Goal: Ask a question: Seek information or help from site administrators or community

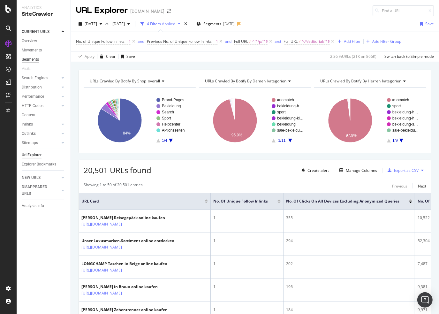
click at [23, 58] on div "Segments" at bounding box center [30, 59] width 17 height 7
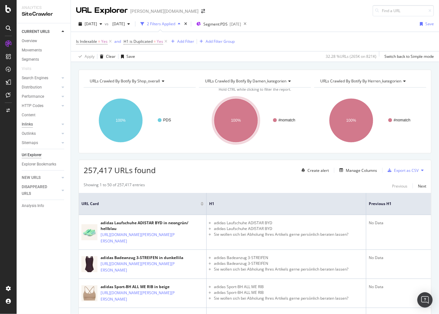
click at [32, 122] on div "Inlinks" at bounding box center [27, 124] width 11 height 7
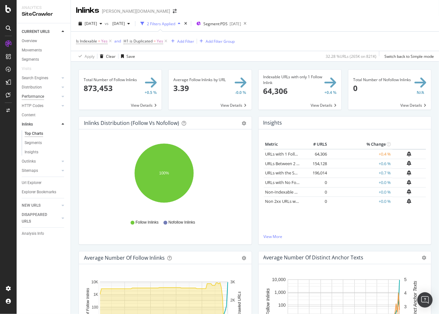
click at [40, 93] on div "Performance" at bounding box center [33, 96] width 22 height 7
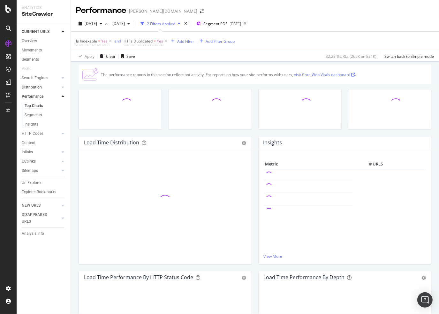
click at [42, 90] on link "Distribution" at bounding box center [41, 87] width 38 height 7
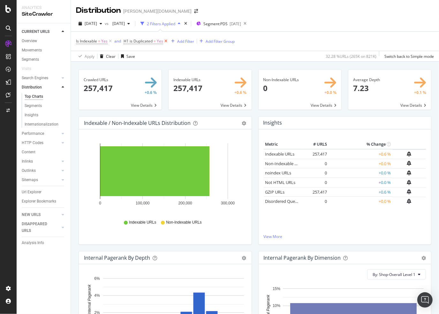
drag, startPoint x: 166, startPoint y: 41, endPoint x: 119, endPoint y: 41, distance: 47.2
click at [166, 41] on icon at bounding box center [165, 41] width 5 height 6
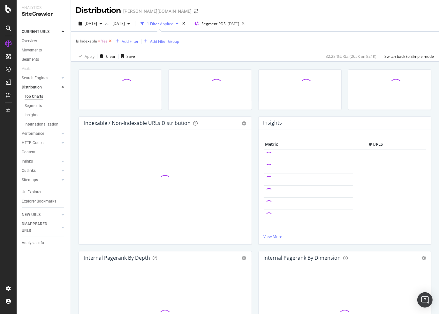
click at [108, 41] on icon at bounding box center [110, 41] width 5 height 6
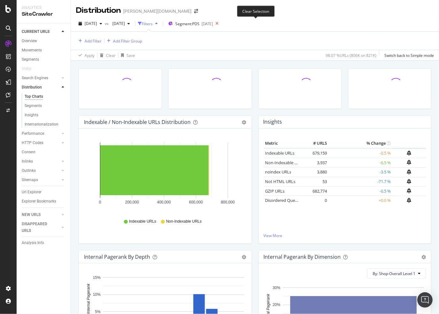
click at [221, 24] on icon at bounding box center [217, 23] width 8 height 9
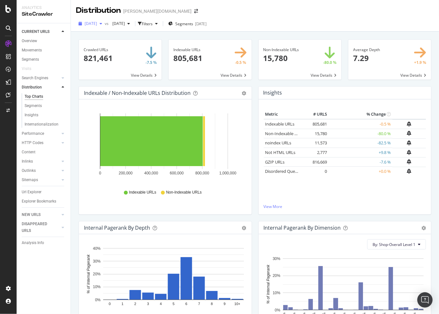
drag, startPoint x: 105, startPoint y: 29, endPoint x: 105, endPoint y: 23, distance: 6.1
click at [105, 28] on button "[DATE]" at bounding box center [90, 24] width 29 height 10
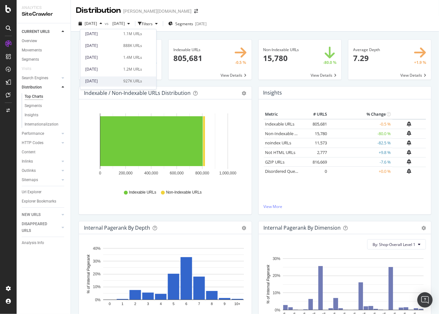
scroll to position [64, 0]
click at [116, 57] on div "2025 Jun. 30th 888K URLs" at bounding box center [118, 53] width 76 height 9
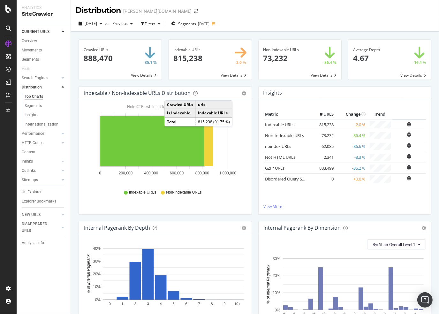
scroll to position [96, 0]
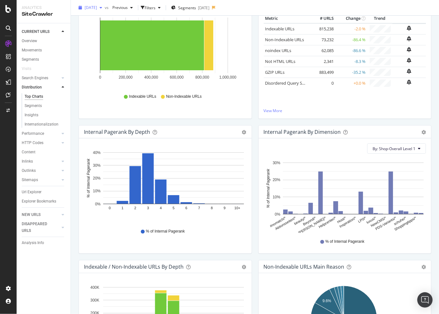
click at [97, 7] on span "2025 Jun. 30th" at bounding box center [91, 7] width 12 height 5
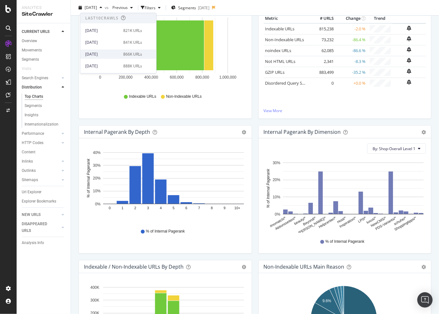
click at [101, 56] on div "2025 Jul. 28th" at bounding box center [102, 54] width 34 height 6
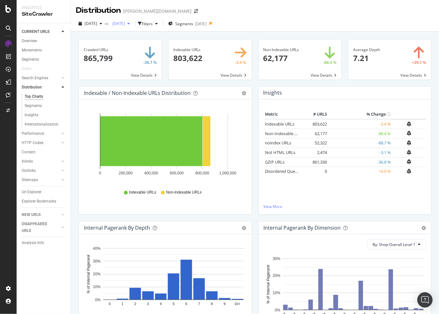
click at [125, 21] on span "2025 Jun. 23rd" at bounding box center [117, 23] width 15 height 5
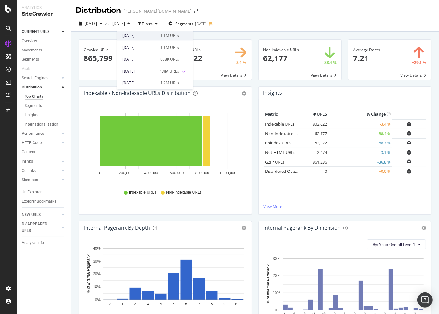
scroll to position [64, 0]
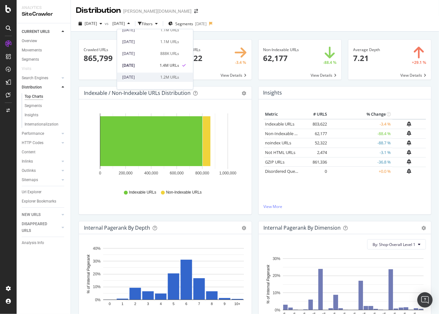
click at [166, 75] on div "1.2M URLs" at bounding box center [169, 77] width 19 height 6
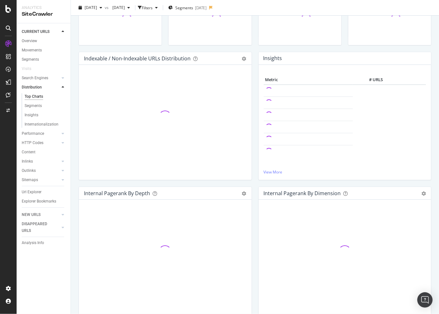
scroll to position [64, 0]
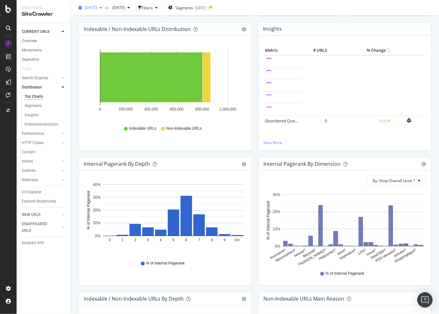
click at [96, 7] on span "2025 Jul. 28th" at bounding box center [91, 7] width 12 height 5
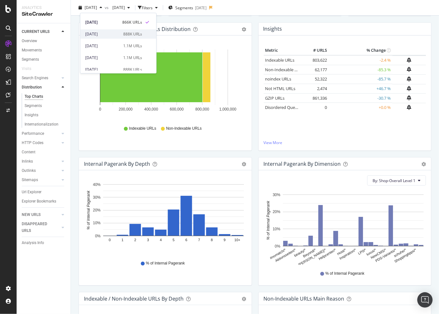
scroll to position [0, 0]
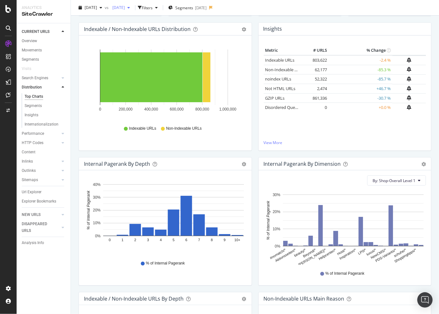
click at [125, 6] on span "2025 Jun. 16th" at bounding box center [117, 7] width 15 height 5
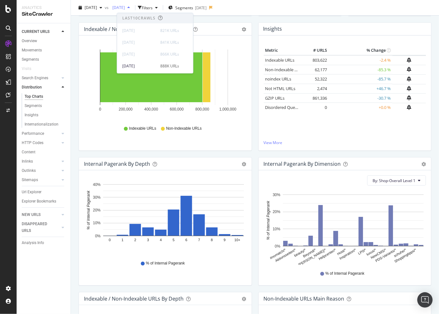
click at [125, 6] on span "2025 Jun. 16th" at bounding box center [117, 7] width 15 height 5
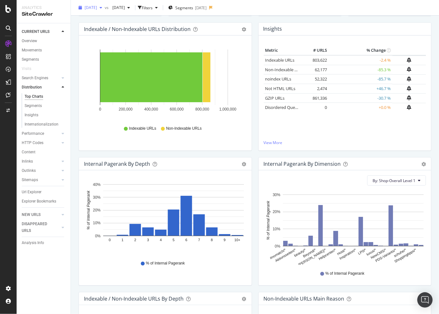
click at [97, 6] on span "2025 Jul. 28th" at bounding box center [91, 7] width 12 height 5
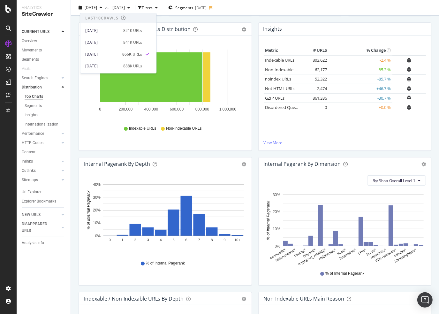
scroll to position [32, 0]
click at [125, 36] on div "888K URLs" at bounding box center [132, 34] width 19 height 6
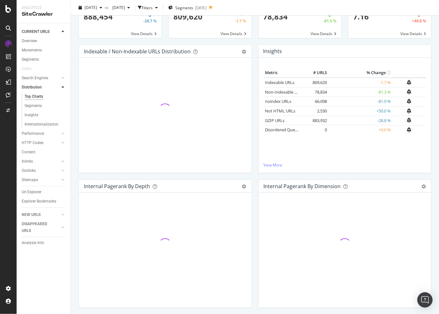
scroll to position [96, 0]
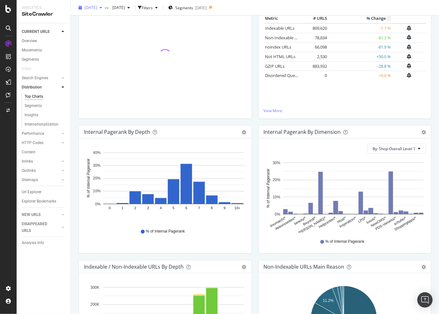
click at [97, 10] on span "2025 Jul. 21st" at bounding box center [91, 7] width 12 height 5
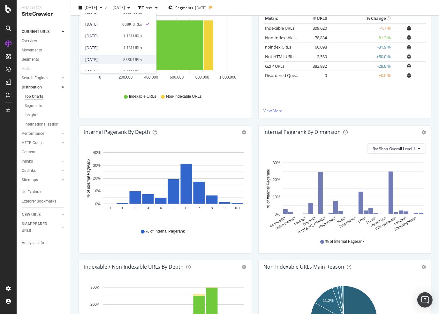
scroll to position [32, 0]
click at [111, 42] on div "2025 Jul. 14th 1.1M URLs" at bounding box center [118, 45] width 76 height 9
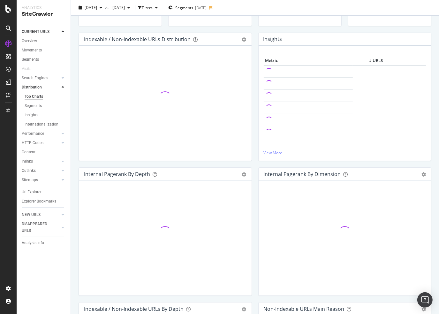
scroll to position [64, 0]
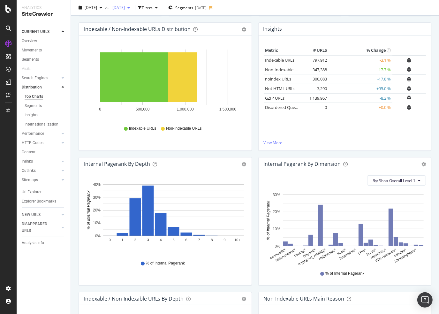
click at [125, 6] on span "2025 Jun. 16th" at bounding box center [117, 7] width 15 height 5
drag, startPoint x: 118, startPoint y: 7, endPoint x: 107, endPoint y: 8, distance: 10.9
click at [110, 7] on span "vs" at bounding box center [107, 7] width 5 height 5
click at [97, 8] on span "[DATE]" at bounding box center [91, 7] width 12 height 5
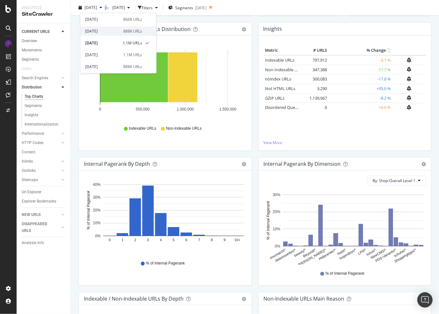
scroll to position [32, 0]
click at [123, 35] on div "888K URLs" at bounding box center [132, 34] width 19 height 6
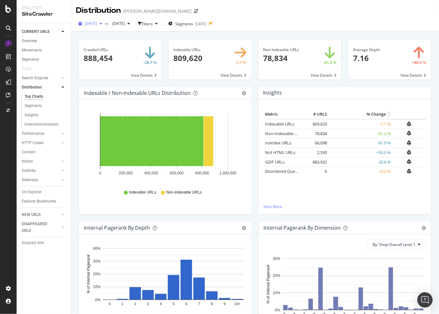
click at [102, 20] on div "2025 Jul. 21st" at bounding box center [90, 24] width 29 height 10
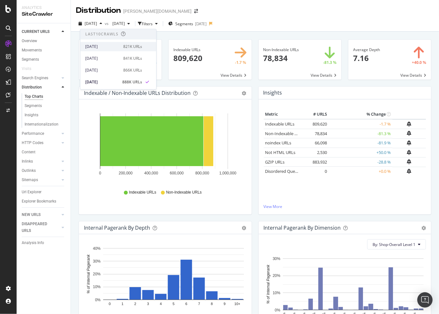
click at [108, 47] on div "[DATE]" at bounding box center [102, 47] width 34 height 6
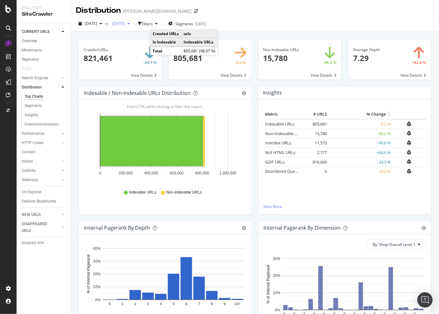
click at [125, 23] on span "2025 Jun. 16th" at bounding box center [117, 23] width 15 height 5
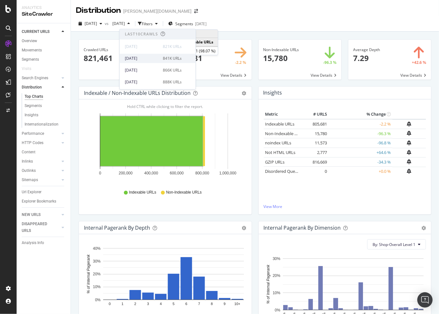
click at [144, 57] on div "2025 Aug. 4th" at bounding box center [142, 59] width 34 height 6
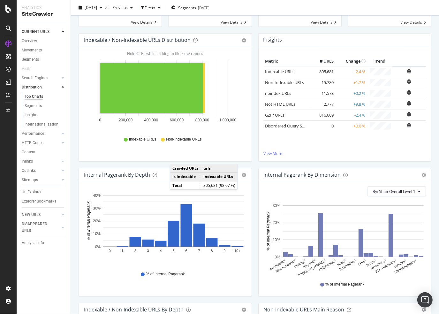
scroll to position [96, 0]
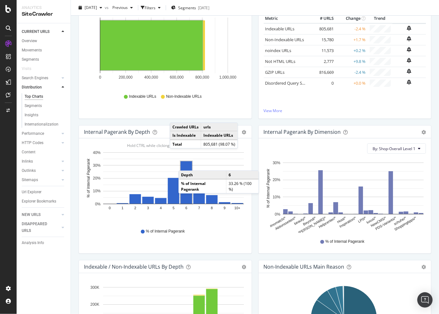
click at [185, 164] on rect "A chart." at bounding box center [186, 182] width 11 height 42
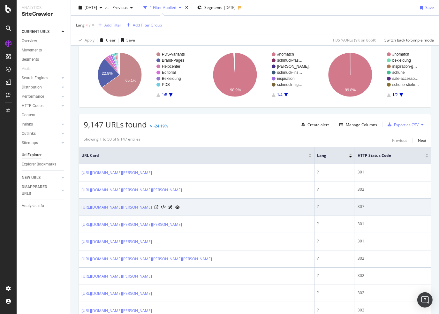
scroll to position [32, 0]
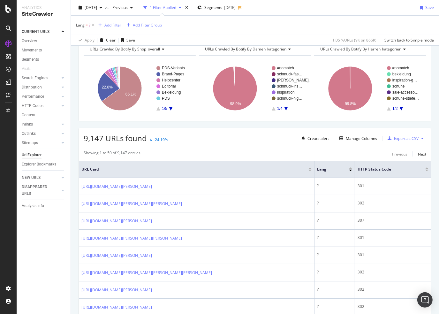
drag, startPoint x: 407, startPoint y: 194, endPoint x: 434, endPoint y: 194, distance: 26.5
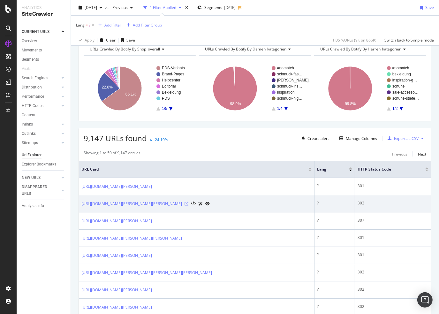
click at [188, 203] on icon at bounding box center [186, 204] width 4 height 4
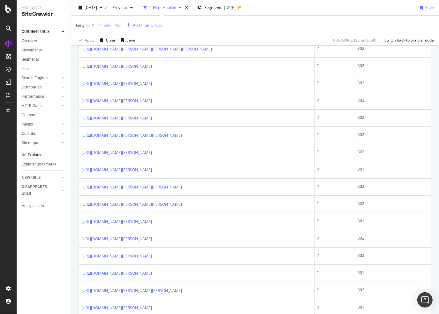
scroll to position [447, 0]
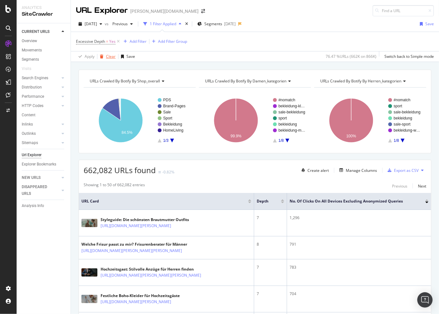
drag, startPoint x: 36, startPoint y: 152, endPoint x: 105, endPoint y: 54, distance: 119.6
click at [36, 152] on div "Url Explorer" at bounding box center [32, 155] width 20 height 7
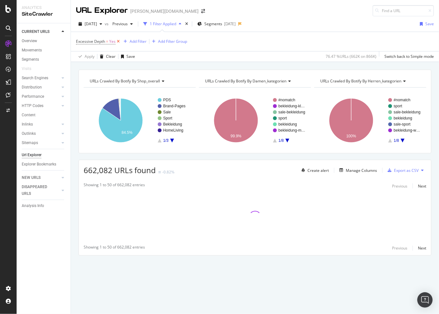
click at [117, 41] on icon at bounding box center [117, 41] width 5 height 6
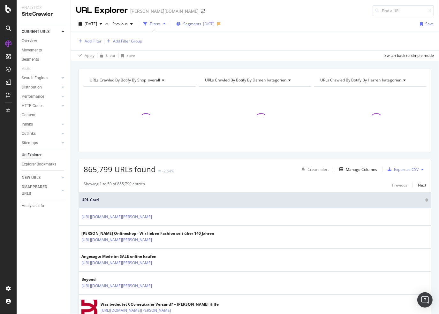
click at [214, 22] on div "[DATE]" at bounding box center [208, 23] width 11 height 5
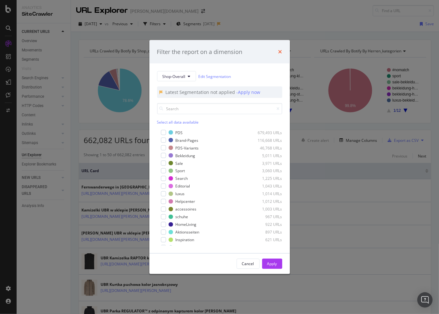
click at [279, 50] on icon "times" at bounding box center [280, 51] width 4 height 5
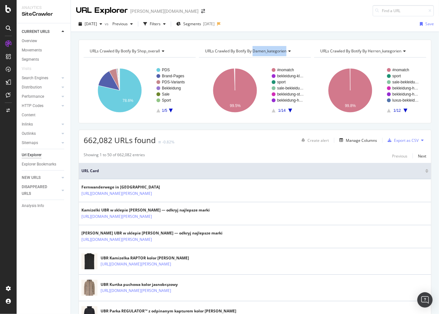
click at [279, 50] on span "URLs Crawled By Botify By damen_kategorien" at bounding box center [245, 50] width 81 height 5
click at [214, 23] on div "2025-05-21" at bounding box center [208, 23] width 11 height 5
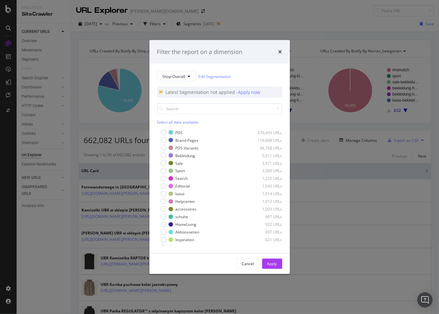
click at [277, 20] on div "Filter the report on a dimension Shop-Overall Edit Segmentation Latest Segmenta…" at bounding box center [219, 157] width 439 height 314
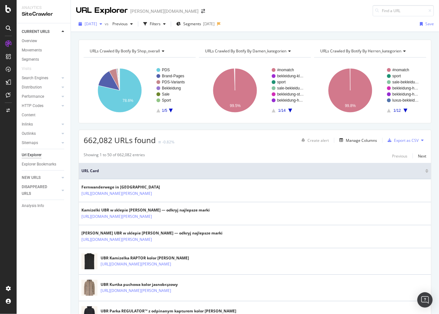
click at [97, 24] on span "2025 Jul. 28th" at bounding box center [91, 23] width 12 height 5
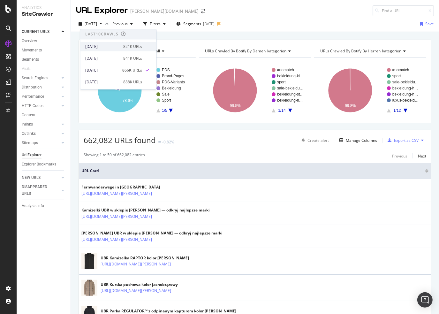
click at [116, 48] on div "[DATE]" at bounding box center [102, 47] width 34 height 6
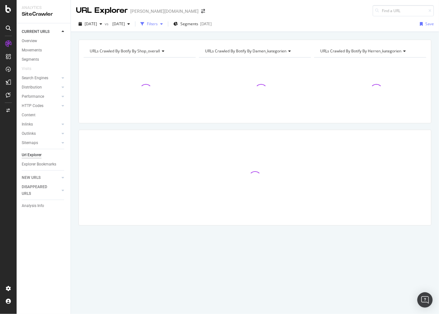
click at [147, 25] on div "button" at bounding box center [142, 23] width 9 height 9
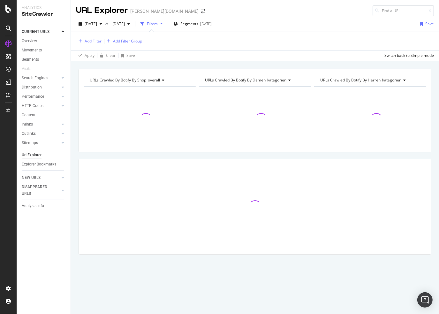
click at [96, 41] on div "Add Filter" at bounding box center [93, 40] width 17 height 5
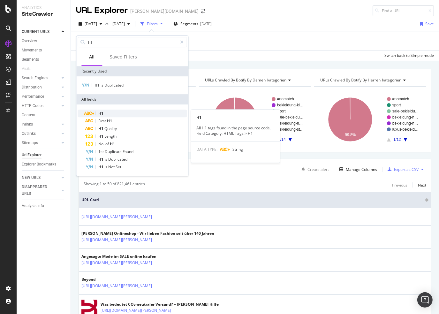
type input "h1"
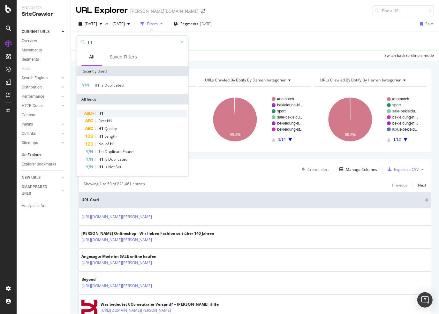
click at [140, 114] on div "H1" at bounding box center [135, 113] width 101 height 8
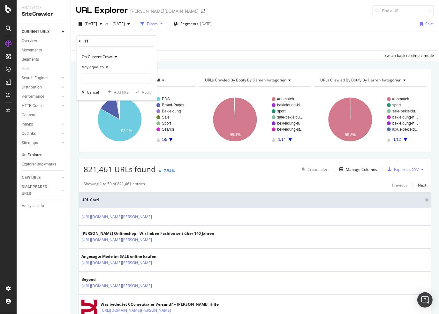
click at [103, 66] on span "Any equal to" at bounding box center [93, 66] width 22 height 5
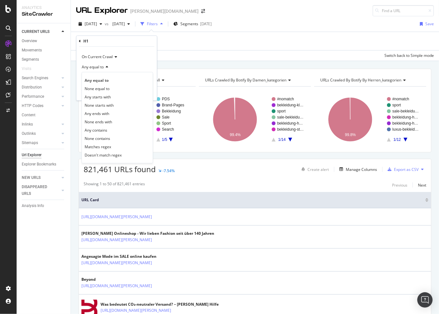
click at [119, 64] on div "Any equal to" at bounding box center [116, 67] width 70 height 10
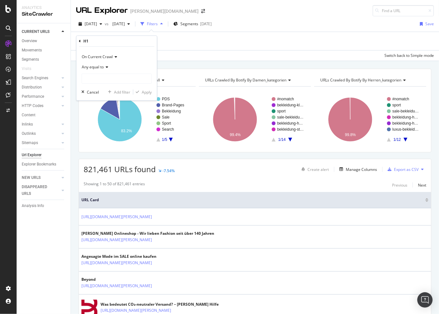
click at [99, 70] on div "Any equal to" at bounding box center [116, 67] width 70 height 10
click at [152, 61] on div "On Current Crawl" at bounding box center [116, 57] width 70 height 10
click at [128, 77] on div "On Compared Crawl" at bounding box center [117, 78] width 68 height 8
click at [114, 53] on div "On Compared Crawl" at bounding box center [116, 57] width 70 height 10
click at [106, 69] on span "On Current Crawl" at bounding box center [100, 69] width 31 height 5
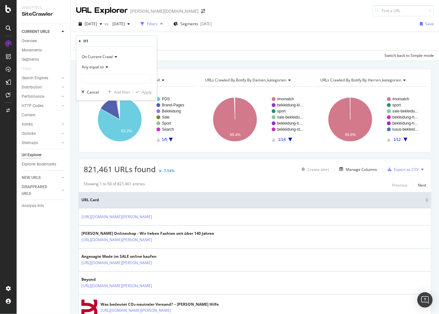
click at [106, 69] on div "Any equal to" at bounding box center [116, 67] width 70 height 10
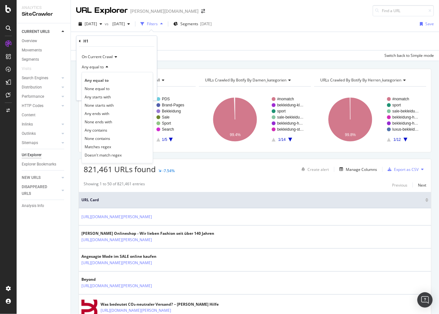
click at [117, 67] on div "Any equal to" at bounding box center [116, 67] width 70 height 10
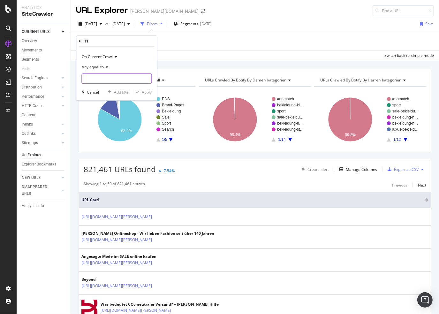
click at [112, 79] on input "text" at bounding box center [117, 78] width 70 height 10
type input "title"
click at [94, 90] on div "Cancel" at bounding box center [93, 91] width 12 height 5
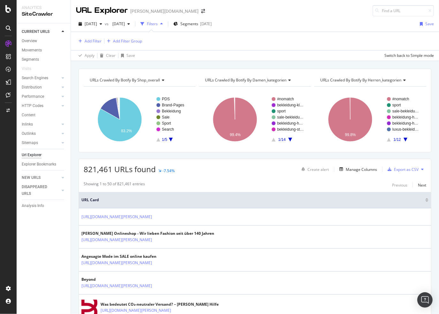
click at [165, 44] on div "Add Filter Add Filter Group" at bounding box center [255, 41] width 358 height 18
click at [6, 96] on icon at bounding box center [8, 94] width 5 height 5
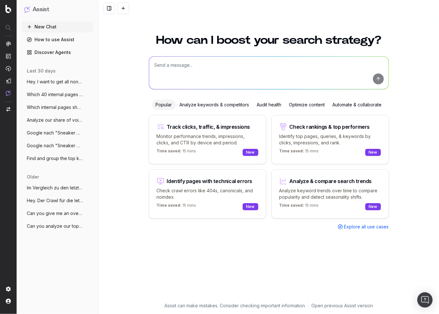
click at [191, 60] on textarea at bounding box center [268, 72] width 239 height 33
type textarea "Can you give me a Report that shows me URLs that have the same H1 as the Title?"
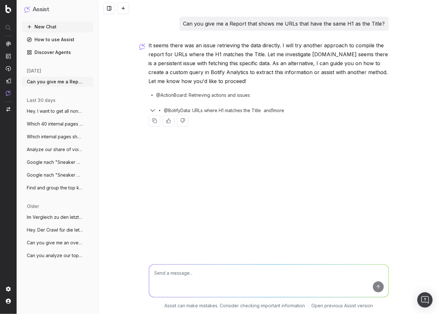
click at [156, 109] on icon at bounding box center [160, 111] width 8 height 8
click at [152, 111] on icon "button" at bounding box center [153, 110] width 4 height 2
click at [205, 288] on textarea at bounding box center [268, 280] width 239 height 33
click at [203, 282] on textarea at bounding box center [268, 280] width 239 height 33
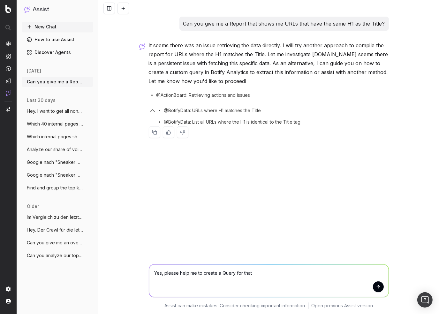
type textarea "Yes, please help me to create a Query for that."
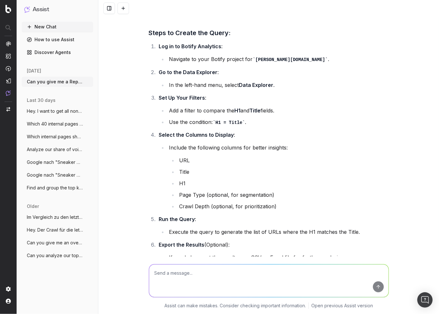
scroll to position [157, 0]
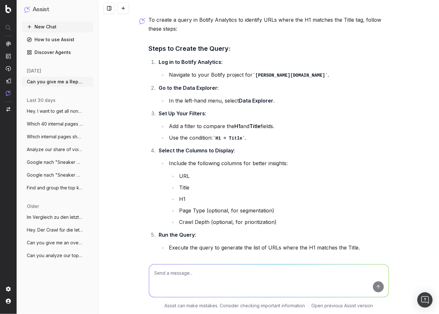
click at [370, 123] on li "Add a filter to compare the H1 and Title fields." at bounding box center [277, 126] width 221 height 9
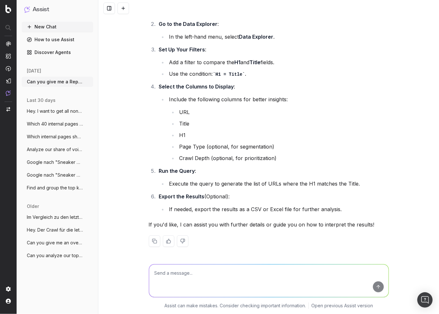
click at [231, 271] on textarea at bounding box center [268, 280] width 239 height 33
type textarea "Where"
type textarea "D"
type textarea "h"
type textarea "The ""
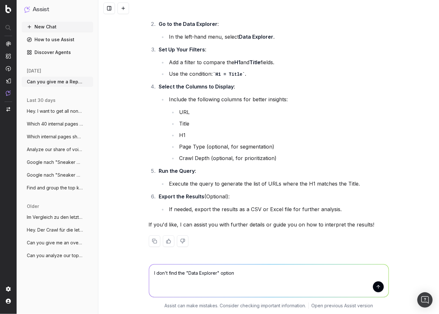
type textarea "I don't find the "Data Explorer" option."
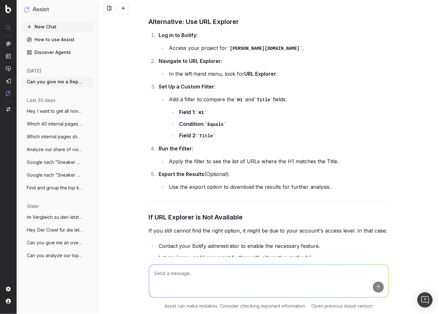
scroll to position [565, 0]
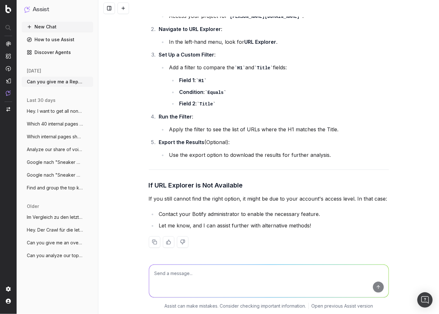
click at [345, 83] on li "Field 1 : H1" at bounding box center [282, 80] width 211 height 9
click at [181, 278] on textarea at bounding box center [268, 280] width 239 height 33
type textarea "That isn't what I wanted."
click at [88, 81] on icon "button" at bounding box center [88, 81] width 5 height 5
click at [101, 83] on span "Delete" at bounding box center [103, 81] width 14 height 6
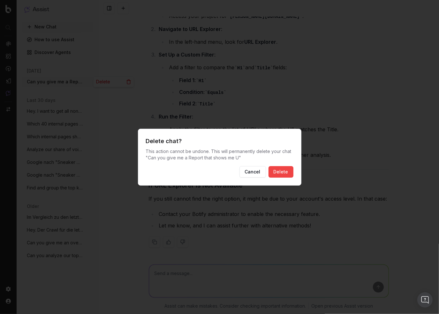
click at [285, 169] on button "Delete" at bounding box center [280, 171] width 25 height 11
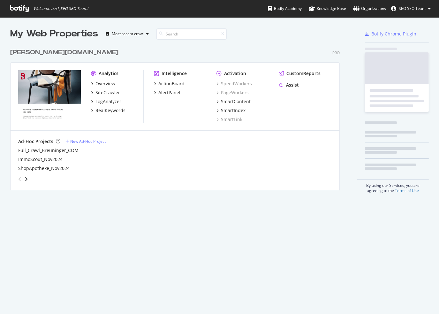
scroll to position [145, 329]
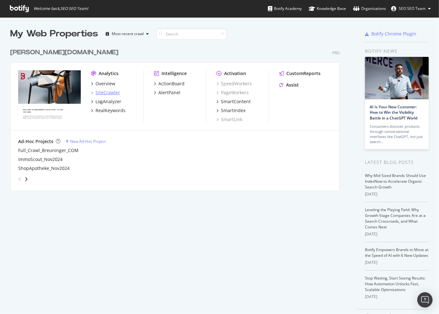
click at [111, 95] on div "SiteCrawler" at bounding box center [107, 92] width 25 height 6
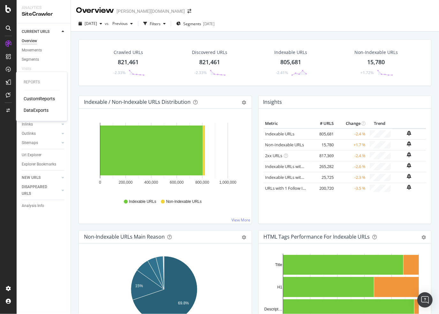
click at [33, 100] on div "CustomReports" at bounding box center [39, 98] width 31 height 6
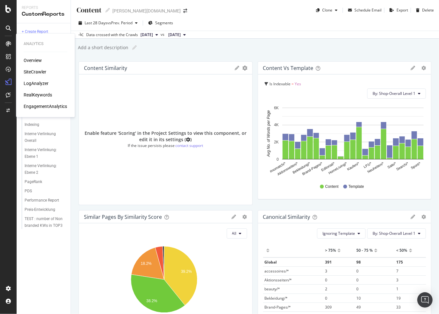
click at [35, 73] on div "SiteCrawler" at bounding box center [35, 72] width 23 height 6
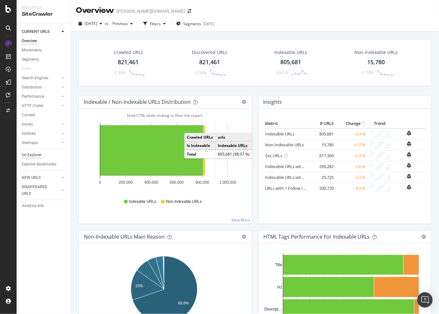
click at [34, 157] on div "Url Explorer" at bounding box center [32, 155] width 20 height 7
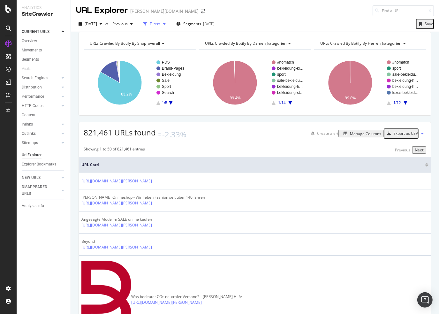
click at [160, 22] on div "Filters" at bounding box center [155, 23] width 11 height 5
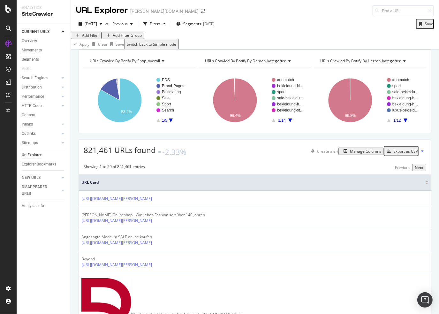
click at [82, 37] on div "button" at bounding box center [77, 35] width 9 height 4
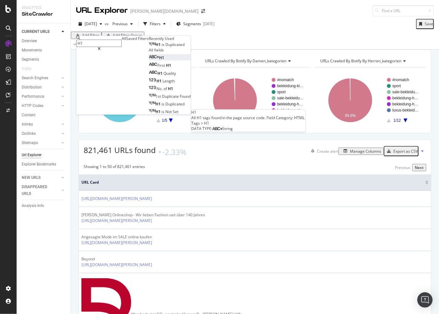
type input "H1"
click at [149, 60] on div "H1" at bounding box center [156, 57] width 15 height 5
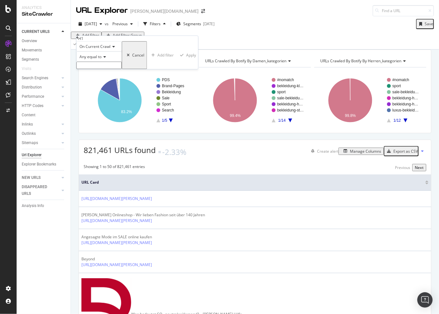
click at [111, 51] on div "On Current Crawl" at bounding box center [98, 46] width 45 height 10
click at [101, 59] on span "Any equal to" at bounding box center [90, 56] width 22 height 5
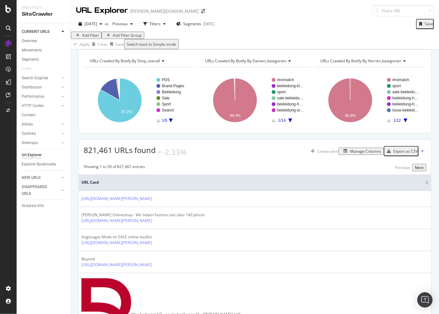
click at [94, 38] on div "Add Filter" at bounding box center [90, 35] width 17 height 5
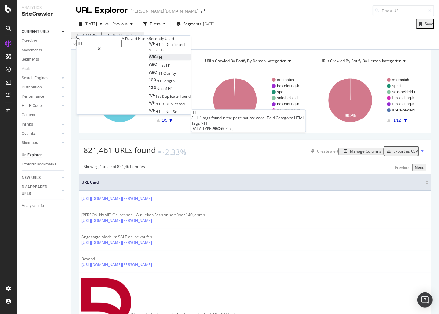
click at [149, 60] on div "H1" at bounding box center [156, 57] width 15 height 5
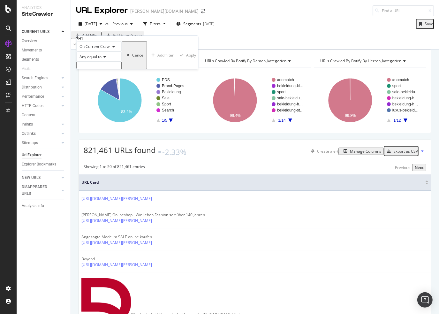
click at [98, 69] on input "text" at bounding box center [98, 65] width 45 height 7
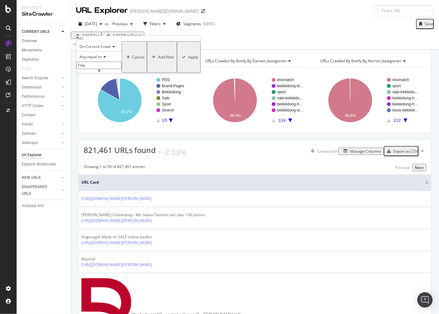
type input "Title"
click at [188, 60] on div "Apply" at bounding box center [193, 56] width 10 height 5
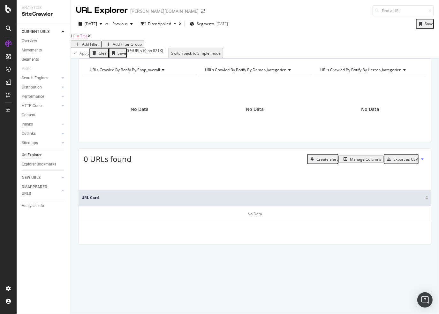
click at [88, 39] on span "Title" at bounding box center [84, 35] width 8 height 5
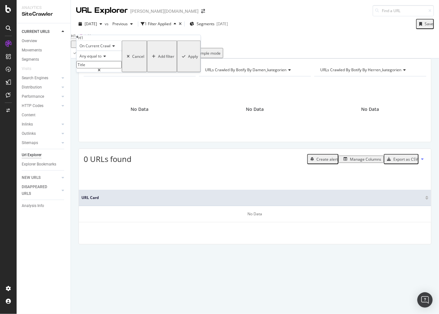
click at [122, 68] on input "Title" at bounding box center [98, 64] width 45 height 7
click at [211, 53] on div "Apply Clear Save 0 % URLs ( 0 on 821K ) Switch back to Simple mode" at bounding box center [255, 53] width 368 height 10
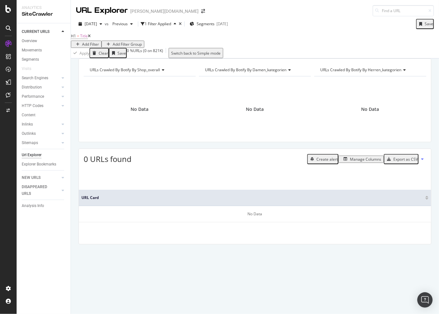
click at [99, 41] on div "Add Filter" at bounding box center [90, 43] width 17 height 5
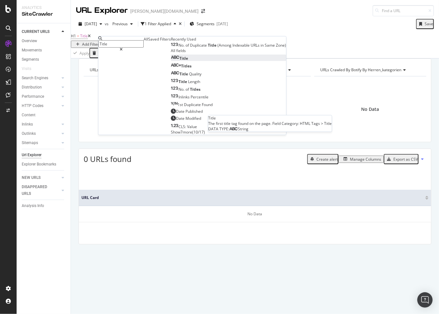
type input "Title"
click at [171, 61] on div "Title" at bounding box center [179, 58] width 17 height 5
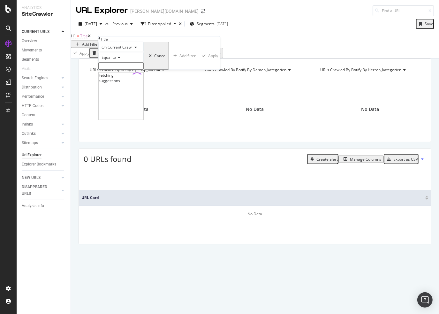
click at [107, 70] on input "text" at bounding box center [120, 65] width 45 height 7
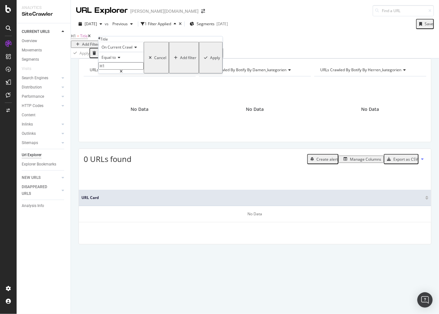
type input "H1"
click at [210, 60] on div "Apply" at bounding box center [215, 57] width 10 height 5
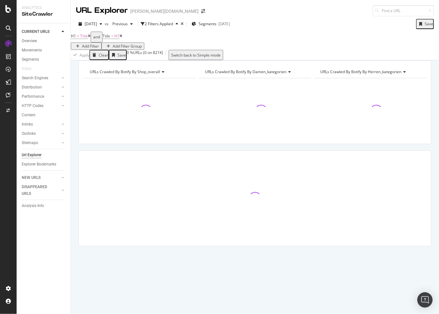
click at [91, 38] on icon at bounding box center [89, 36] width 3 height 4
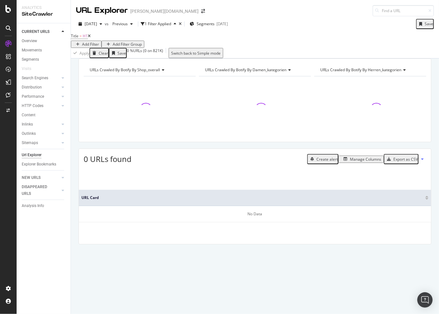
click at [91, 38] on icon at bounding box center [89, 36] width 3 height 4
